Goal: Information Seeking & Learning: Learn about a topic

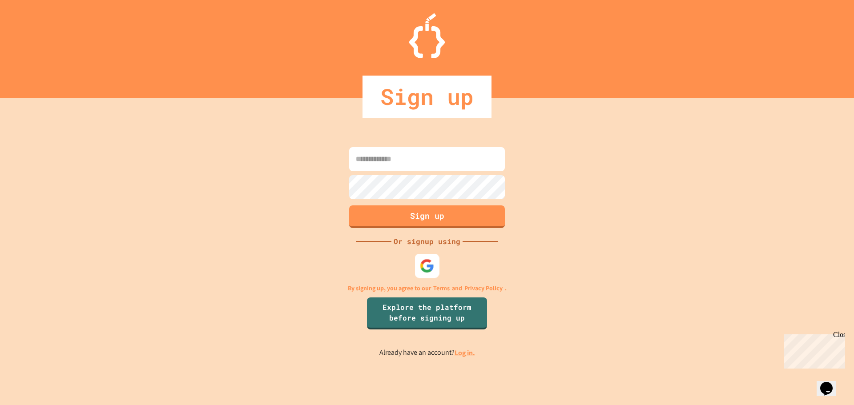
click at [422, 268] on img at bounding box center [427, 265] width 15 height 15
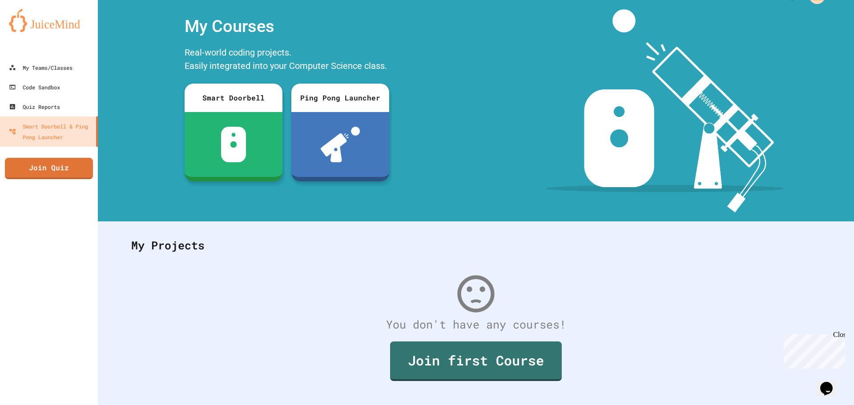
scroll to position [41, 0]
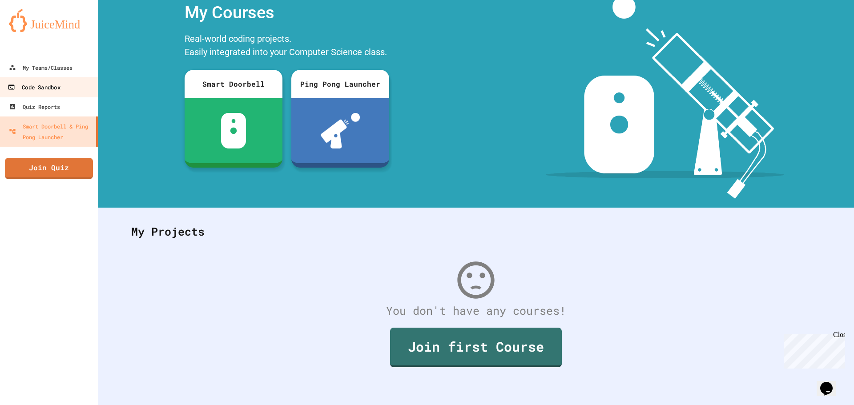
click at [51, 78] on link "Code Sandbox" at bounding box center [49, 87] width 101 height 20
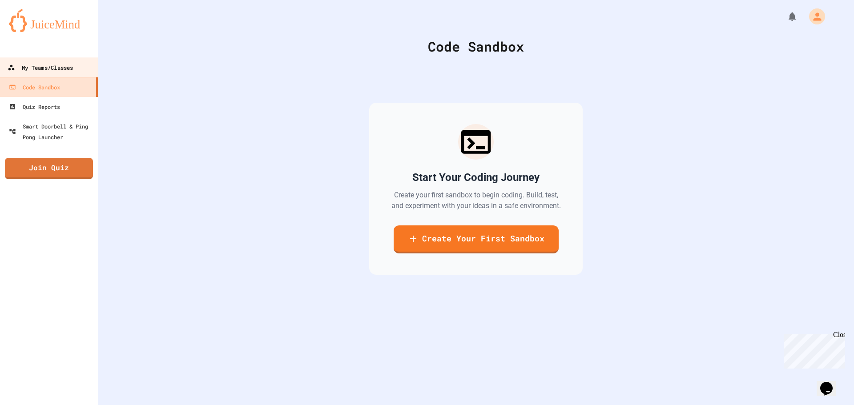
click at [59, 66] on div "My Teams/Classes" at bounding box center [40, 67] width 65 height 11
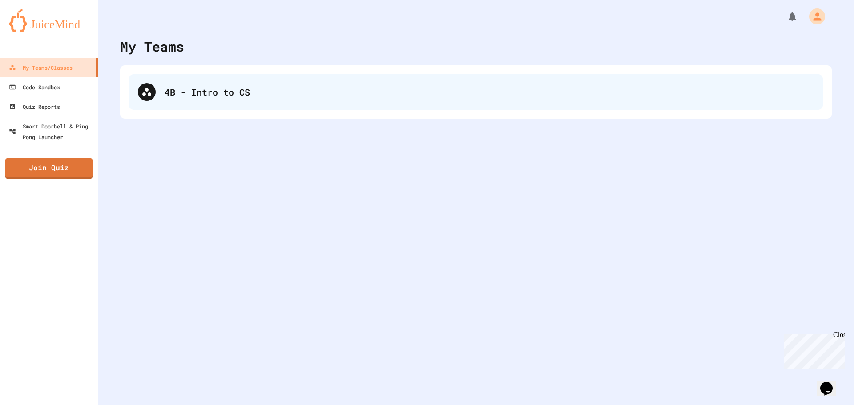
click at [205, 75] on div "4B - Intro to CS" at bounding box center [476, 92] width 694 height 36
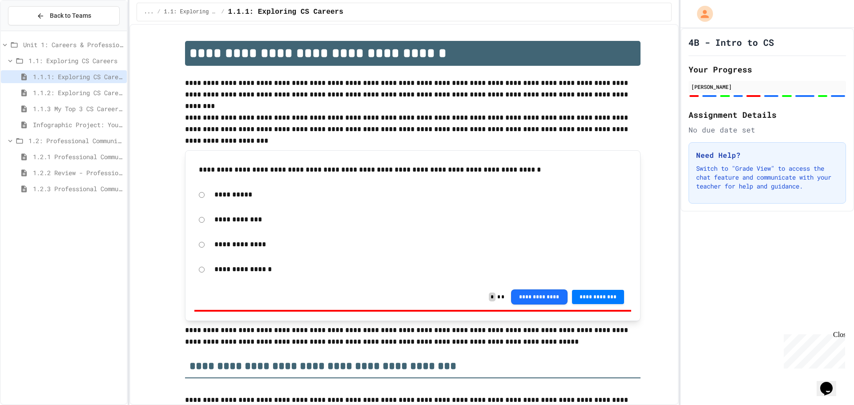
click at [75, 161] on span "1.2.1 Professional Communication" at bounding box center [78, 156] width 90 height 9
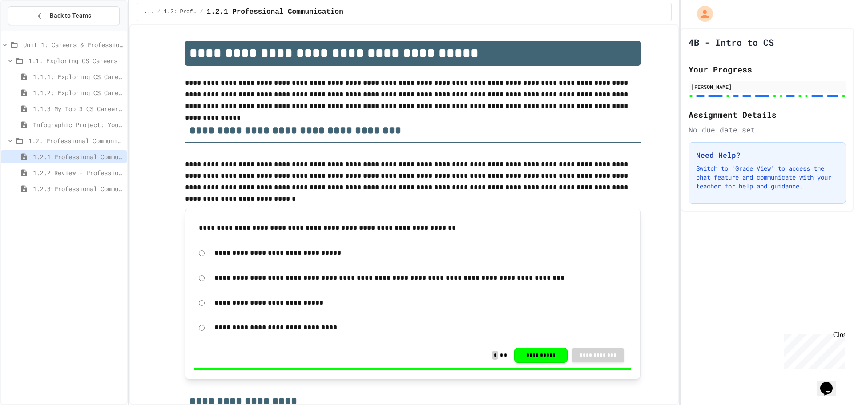
click at [90, 179] on div "1.2.2 Review - Professional Communication" at bounding box center [64, 174] width 126 height 16
click at [91, 173] on span "1.2.2 Review - Professional Communication" at bounding box center [78, 172] width 90 height 9
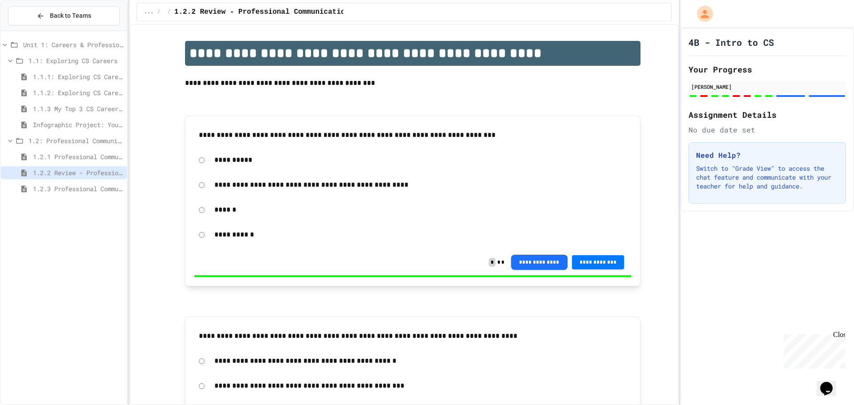
drag, startPoint x: 92, startPoint y: 164, endPoint x: 93, endPoint y: 159, distance: 5.5
click at [93, 159] on span "1.2.1 Professional Communication" at bounding box center [78, 156] width 90 height 9
